Goal: Complete application form: Complete application form

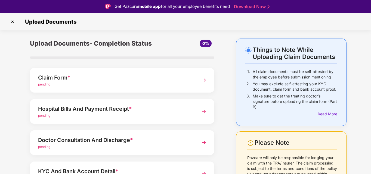
scroll to position [4, 0]
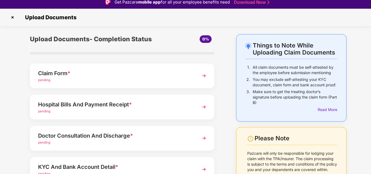
click at [204, 76] on img at bounding box center [204, 76] width 10 height 10
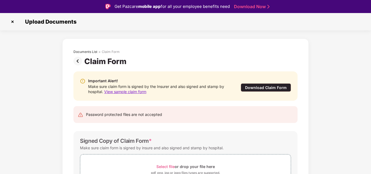
click at [134, 92] on span "View sample claim form" at bounding box center [125, 91] width 42 height 5
click at [224, 111] on div "Password protected files are not accepted" at bounding box center [185, 114] width 224 height 17
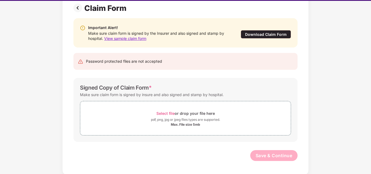
scroll to position [13, 0]
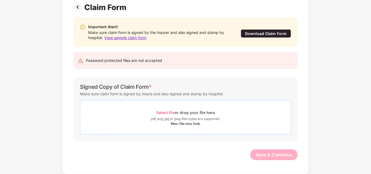
click at [170, 113] on span "Select file" at bounding box center [165, 112] width 18 height 5
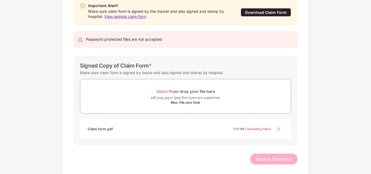
scroll to position [63, 0]
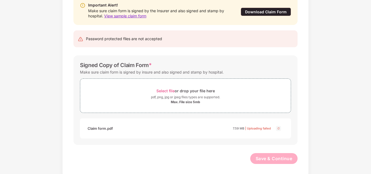
click at [278, 129] on img at bounding box center [278, 128] width 7 height 7
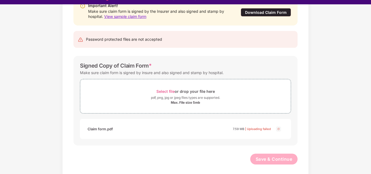
scroll to position [13, 0]
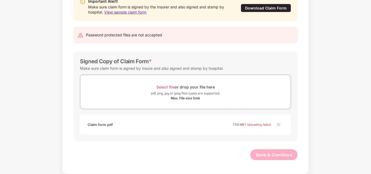
click at [278, 126] on img at bounding box center [278, 125] width 7 height 7
click at [275, 124] on img at bounding box center [278, 125] width 7 height 7
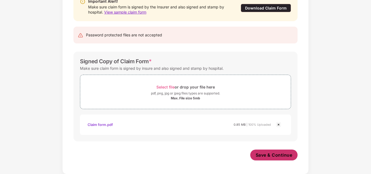
click at [263, 154] on span "Save & Continue" at bounding box center [274, 155] width 37 height 6
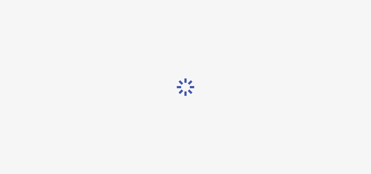
scroll to position [0, 0]
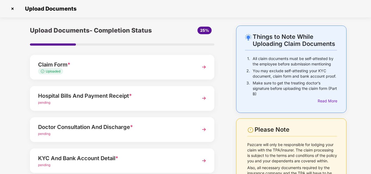
click at [361, 73] on div "Things to Note While Uploading Claim Documents 1. All claim documents must be s…" at bounding box center [185, 133] width 371 height 215
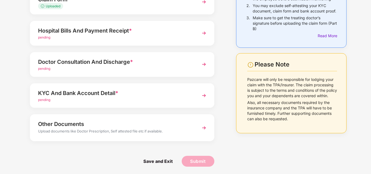
scroll to position [66, 0]
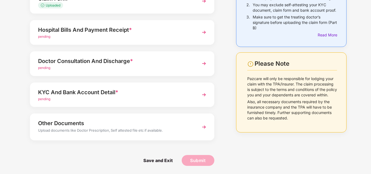
click at [99, 153] on div "Save and Exit Submit" at bounding box center [122, 160] width 184 height 27
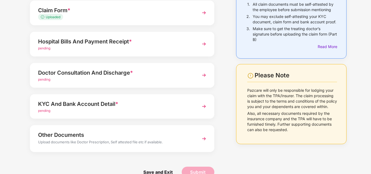
scroll to position [55, 0]
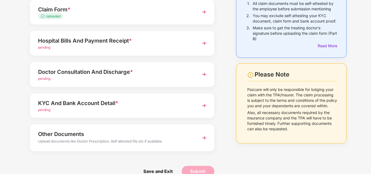
click at [142, 47] on div "pending" at bounding box center [115, 47] width 154 height 5
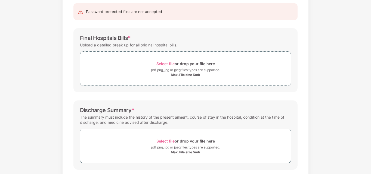
scroll to position [0, 0]
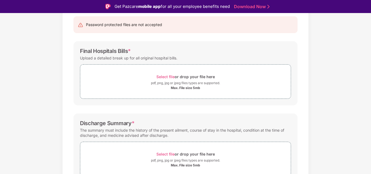
click at [329, 71] on div "Documents List > Hospital bills and Payment receipt Hospital bills and Payment …" at bounding box center [185, 135] width 371 height 305
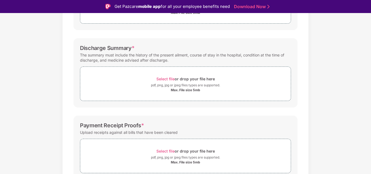
scroll to position [156, 0]
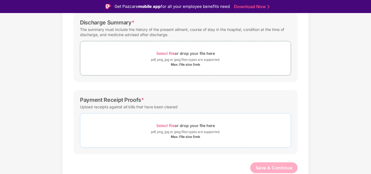
click at [166, 126] on span "Select file" at bounding box center [165, 125] width 18 height 5
click at [353, 90] on div "Documents List > Hospital bills and Payment receipt Hospital bills and Payment …" at bounding box center [185, 48] width 371 height 331
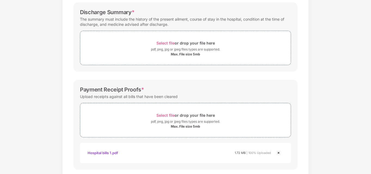
scroll to position [182, 0]
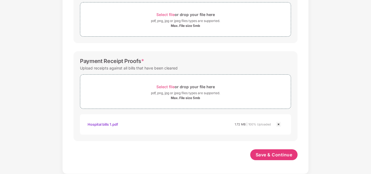
click at [35, 96] on div "Documents List > Hospital bills and Payment receipt Hospital bills and Payment …" at bounding box center [185, 9] width 371 height 331
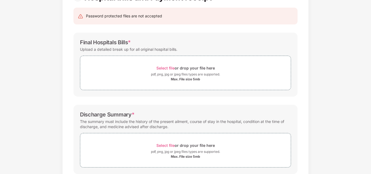
scroll to position [51, 0]
click at [166, 69] on span "Select file" at bounding box center [165, 67] width 18 height 5
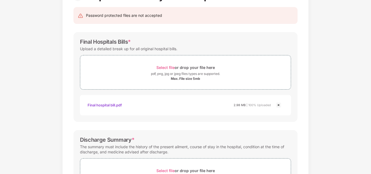
click at [346, 86] on div "Documents List > Hospital bills and Payment receipt Hospital bills and Payment …" at bounding box center [185, 152] width 371 height 356
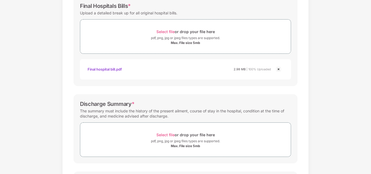
scroll to position [106, 0]
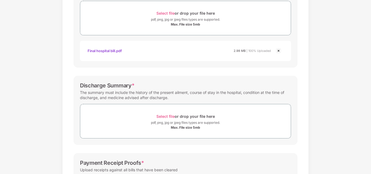
click at [350, 93] on div "Documents List > Hospital bills and Payment receipt Hospital bills and Payment …" at bounding box center [185, 98] width 371 height 356
click at [354, 107] on div "Documents List > Hospital bills and Payment receipt Hospital bills and Payment …" at bounding box center [185, 98] width 371 height 356
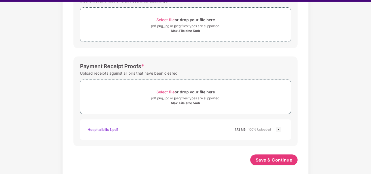
scroll to position [208, 0]
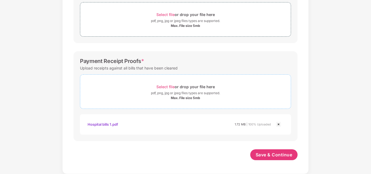
click at [165, 85] on span "Select file" at bounding box center [165, 87] width 18 height 5
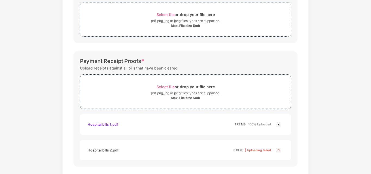
click at [280, 151] on img at bounding box center [278, 150] width 7 height 7
click at [171, 86] on span "Select file" at bounding box center [165, 87] width 18 height 5
click at [328, 105] on div "Documents List > Hospital bills and Payment receipt Hospital bills and Payment …" at bounding box center [185, 9] width 371 height 382
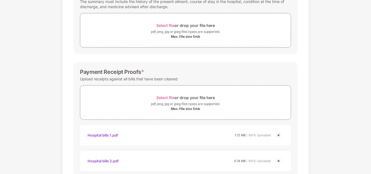
scroll to position [186, 0]
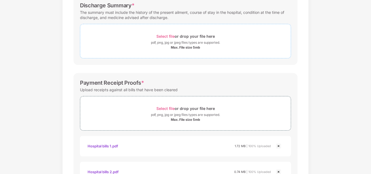
click at [164, 35] on span "Select file" at bounding box center [165, 36] width 18 height 5
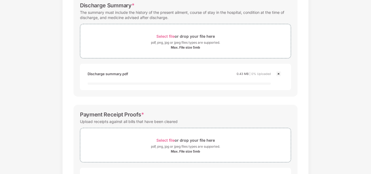
click at [345, 106] on div "Documents List > Hospital bills and Payment receipt Hospital bills and Payment …" at bounding box center [185, 47] width 371 height 414
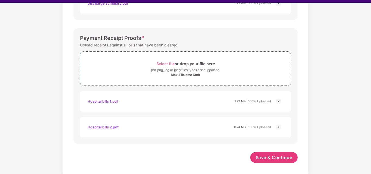
scroll to position [13, 0]
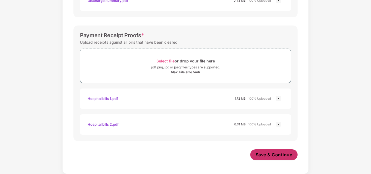
click at [292, 153] on button "Save & Continue" at bounding box center [274, 155] width 48 height 11
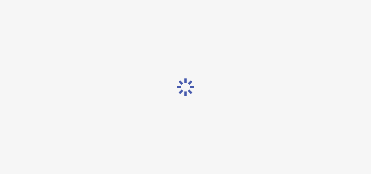
scroll to position [0, 0]
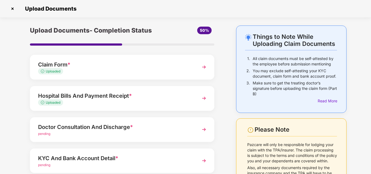
click at [24, 121] on div "Upload Documents- Completion Status 50% Claim Form * Uploaded Hospital Bills An…" at bounding box center [122, 133] width 212 height 215
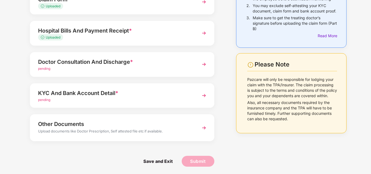
scroll to position [66, 0]
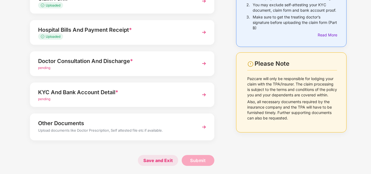
click at [147, 161] on span "Save and Exit" at bounding box center [158, 160] width 40 height 11
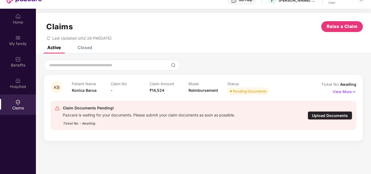
click at [331, 115] on div "Upload Documents" at bounding box center [330, 115] width 45 height 8
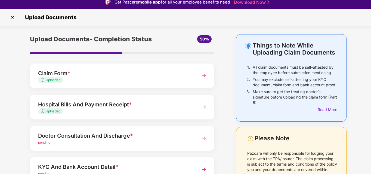
click at [364, 54] on div "Things to Note While Uploading Claim Documents 1. All claim documents must be s…" at bounding box center [185, 141] width 371 height 215
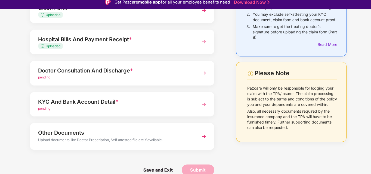
scroll to position [66, 0]
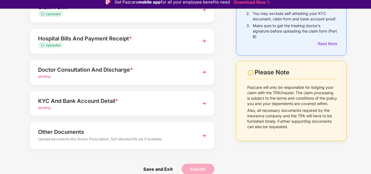
click at [161, 75] on div "pending" at bounding box center [115, 76] width 154 height 5
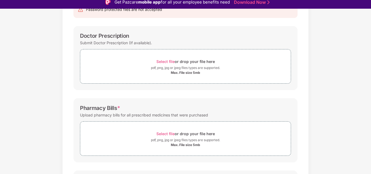
scroll to position [0, 0]
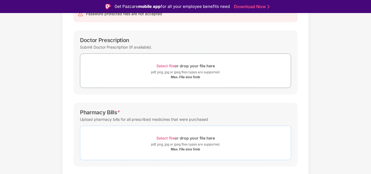
click at [160, 139] on span "Select file" at bounding box center [165, 138] width 18 height 5
click at [335, 110] on div "Documents List > Doctor consultation and discharge summary Doctor consultation …" at bounding box center [185, 151] width 371 height 356
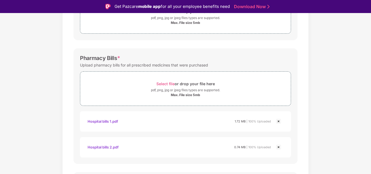
scroll to position [77, 0]
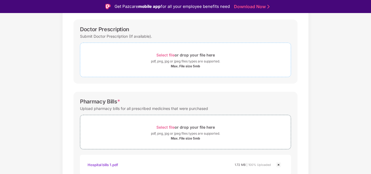
click at [164, 54] on span "Select file" at bounding box center [165, 55] width 18 height 5
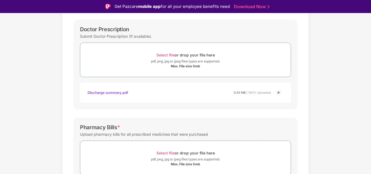
click at [338, 88] on div "Documents List > Doctor consultation and discharge summary Doctor consultation …" at bounding box center [185, 153] width 371 height 382
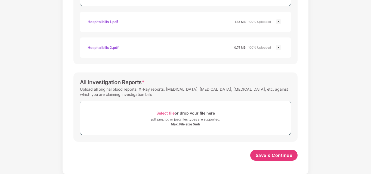
scroll to position [234, 0]
